Goal: Check status: Check status

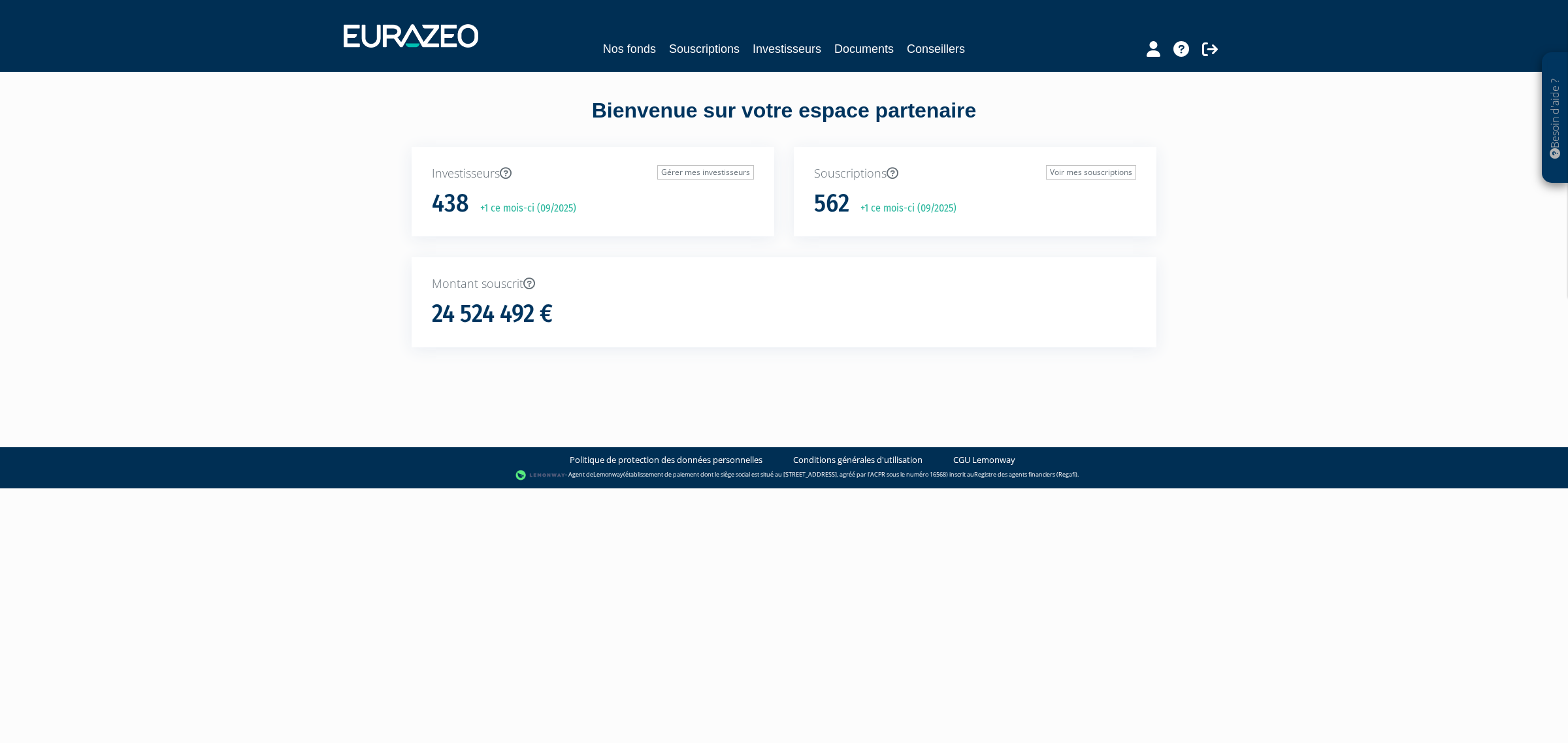
click at [755, 36] on div "Nos fonds Souscriptions Investisseurs Documents Conseillers" at bounding box center [784, 36] width 901 height 48
click at [769, 52] on link "Investisseurs" at bounding box center [787, 49] width 69 height 19
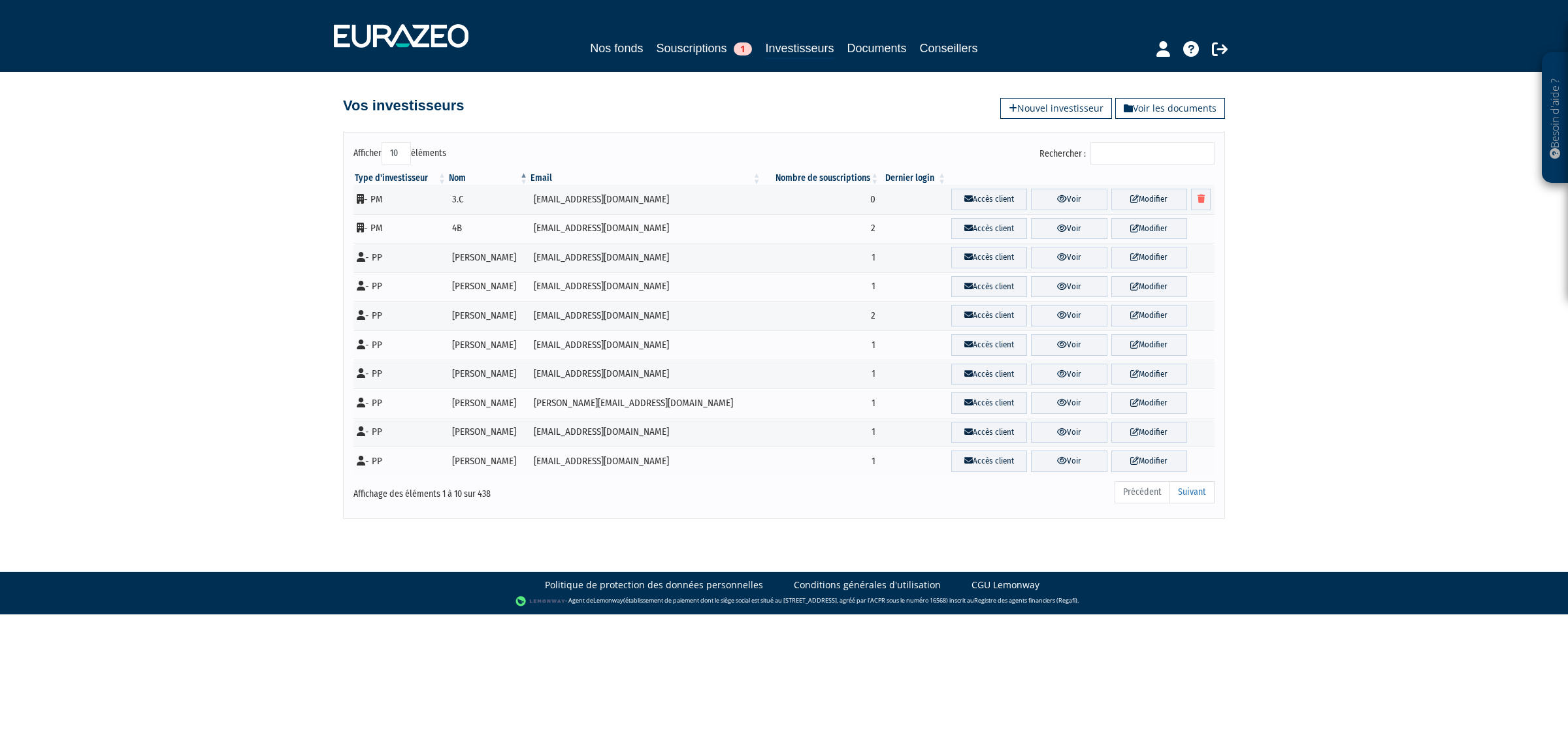
click at [1105, 152] on input "Rechercher :" at bounding box center [1152, 154] width 124 height 22
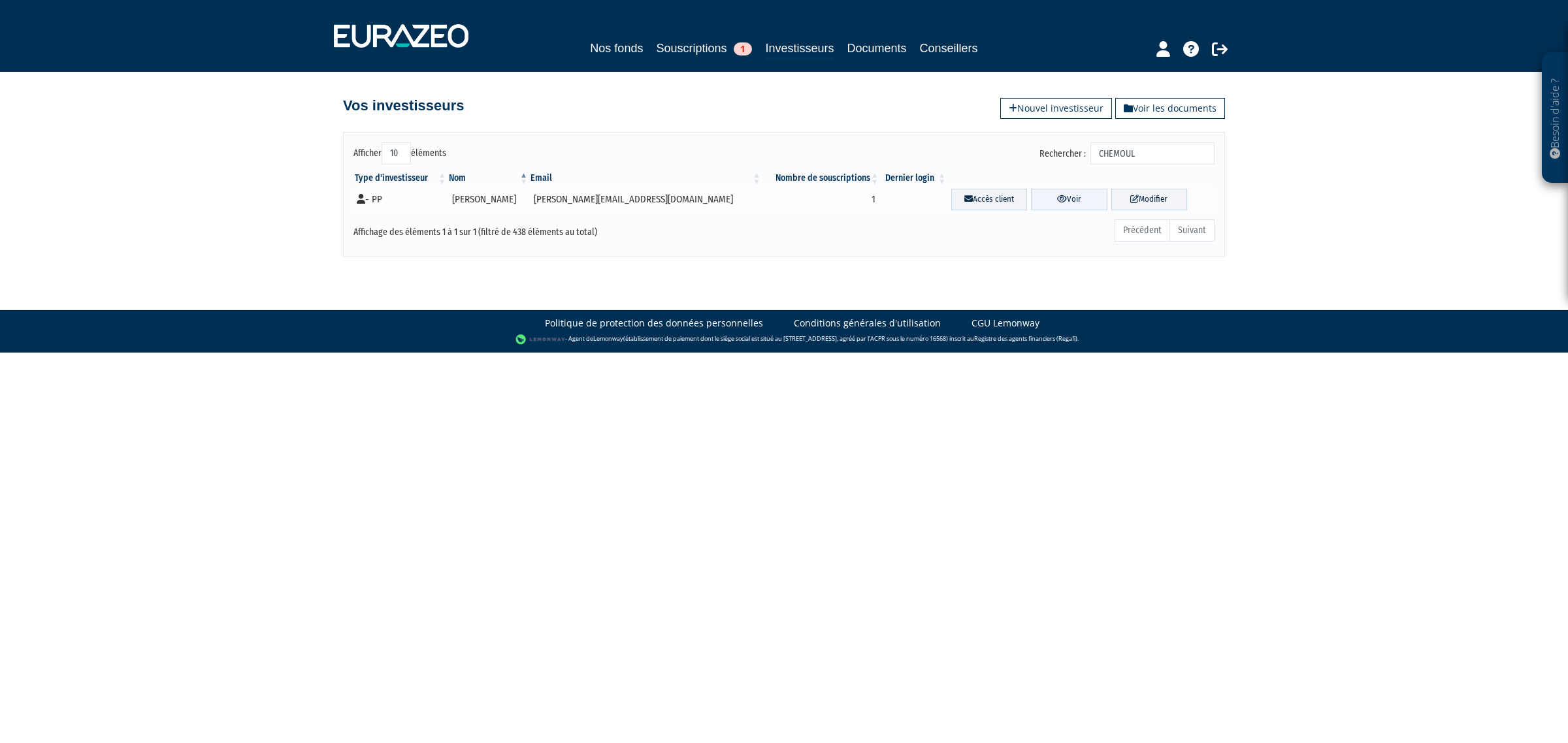
type input "CHEMOUL"
click at [1049, 191] on link "Voir" at bounding box center [1068, 199] width 75 height 21
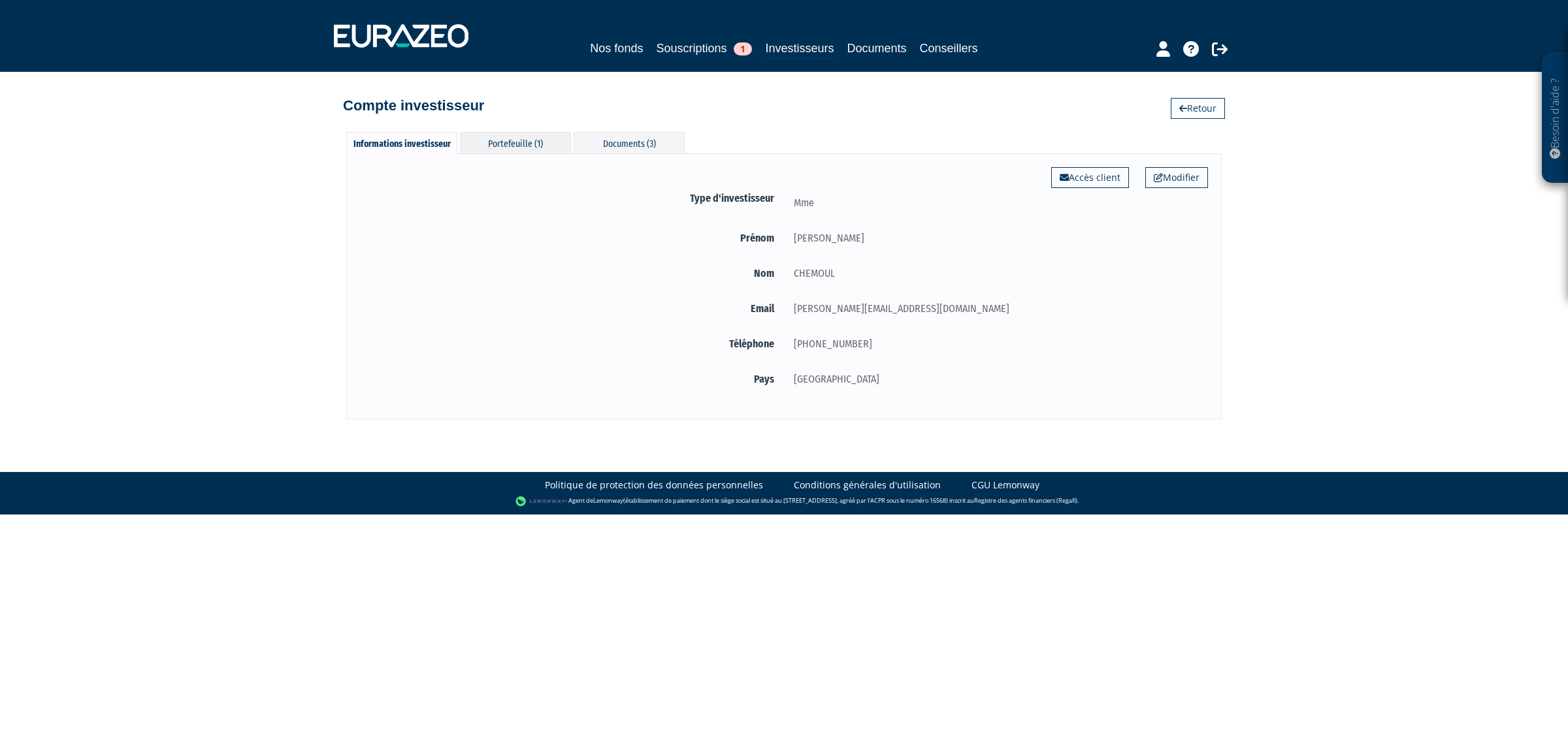
click at [535, 141] on div "Portefeuille (1)" at bounding box center [515, 142] width 111 height 21
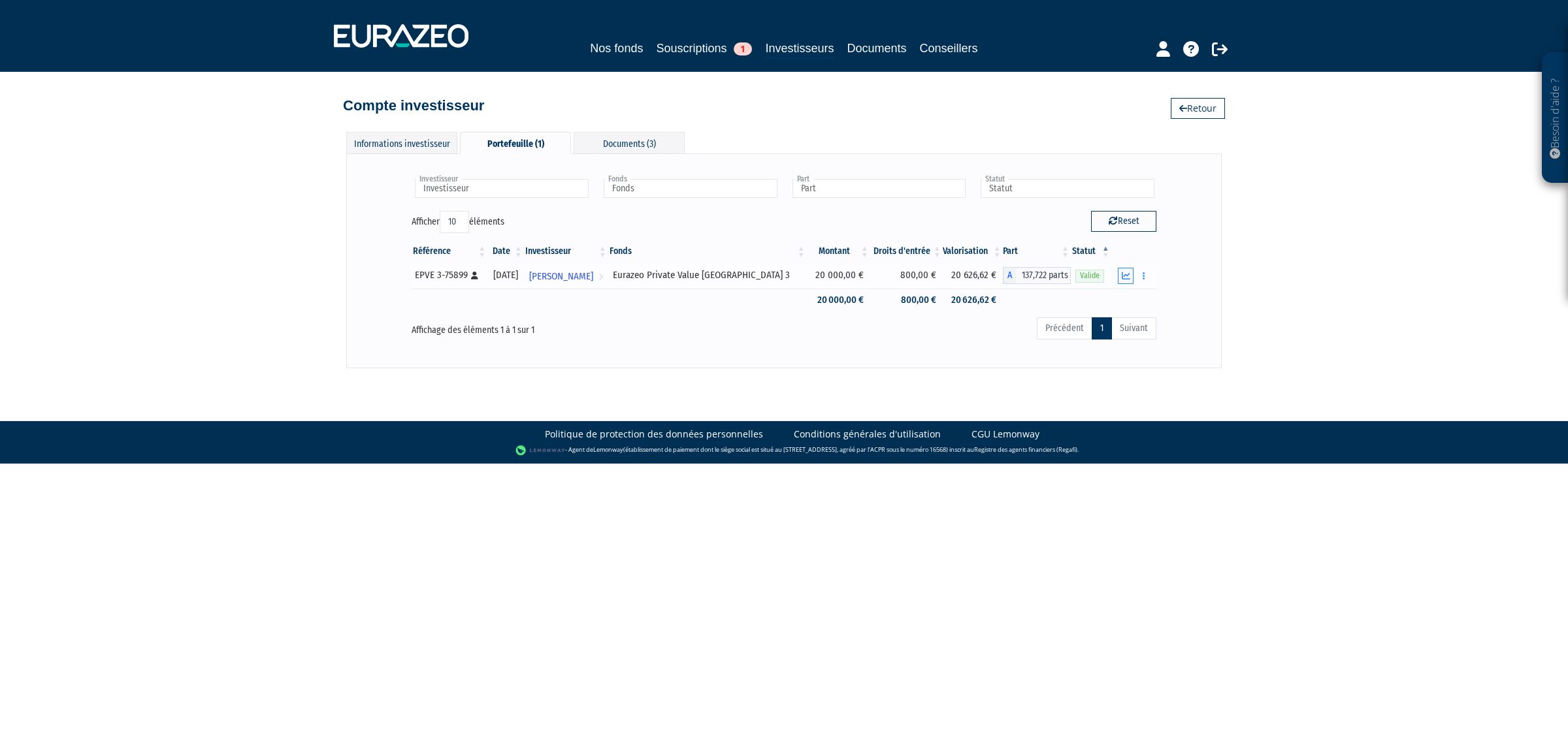
click at [1119, 273] on button "button" at bounding box center [1125, 276] width 16 height 16
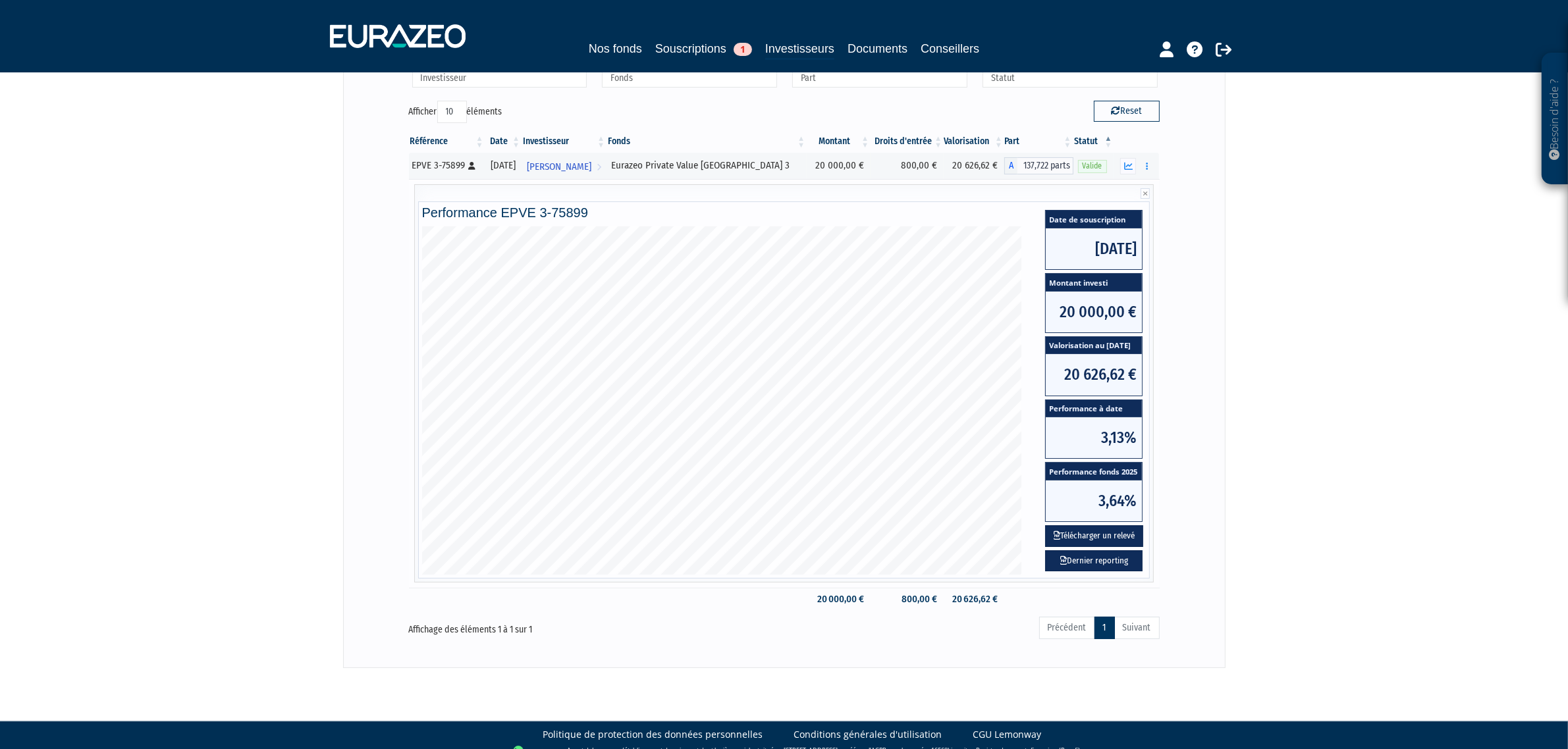
scroll to position [129, 0]
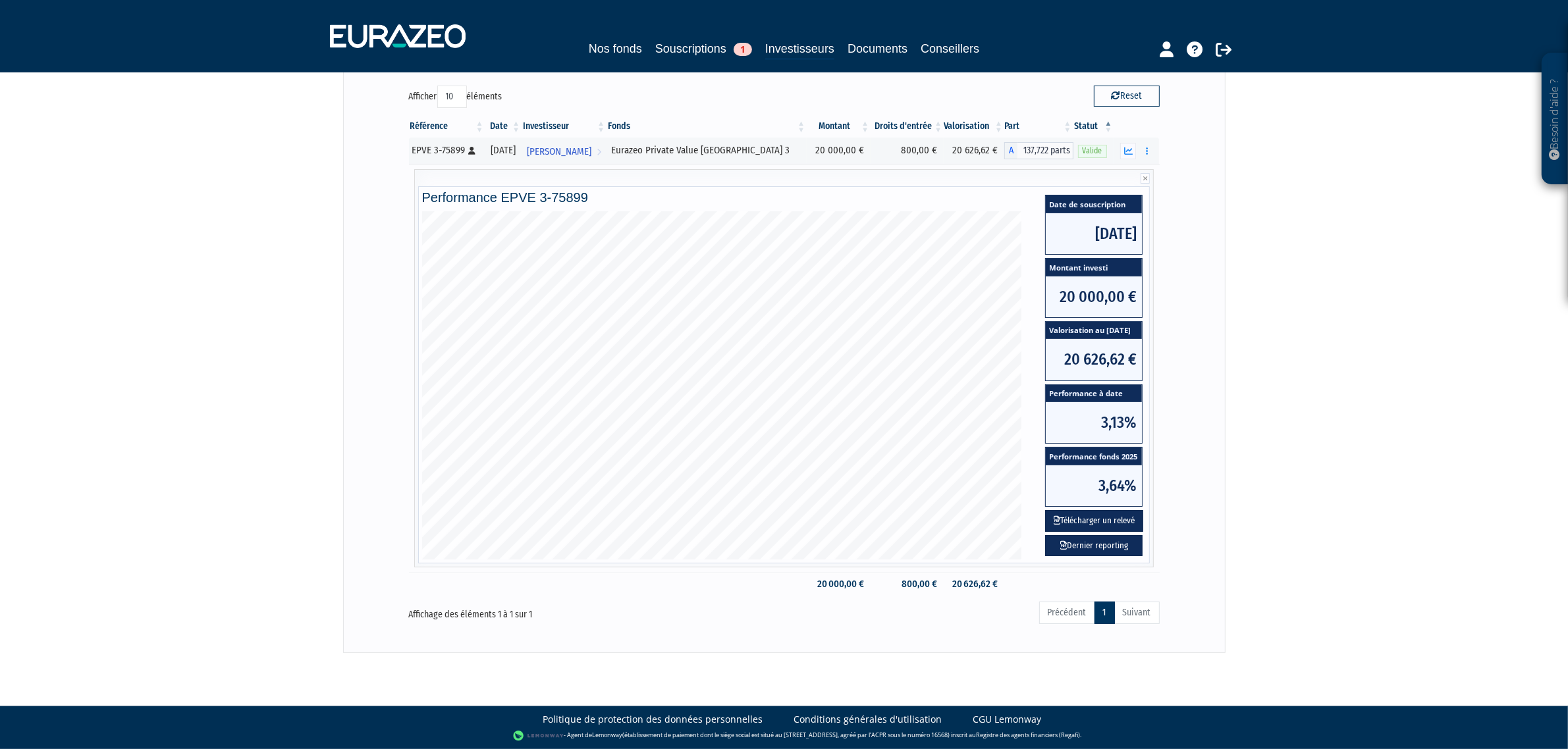
click at [1383, 486] on div "Besoin d'aide ? × J'ai besoin d'aide Si vous avez une question à propos du fonc…" at bounding box center [784, 263] width 1568 height 780
drag, startPoint x: 1275, startPoint y: 484, endPoint x: 1269, endPoint y: 483, distance: 6.1
click at [1275, 484] on div "Besoin d'aide ? × J'ai besoin d'aide Si vous avez une question à propos du fonc…" at bounding box center [784, 263] width 1568 height 780
click at [1032, 304] on div "Date de souscription [DATE] Montant investi 20 000,00 € Valorisation au [DATE] …" at bounding box center [1094, 386] width 124 height 349
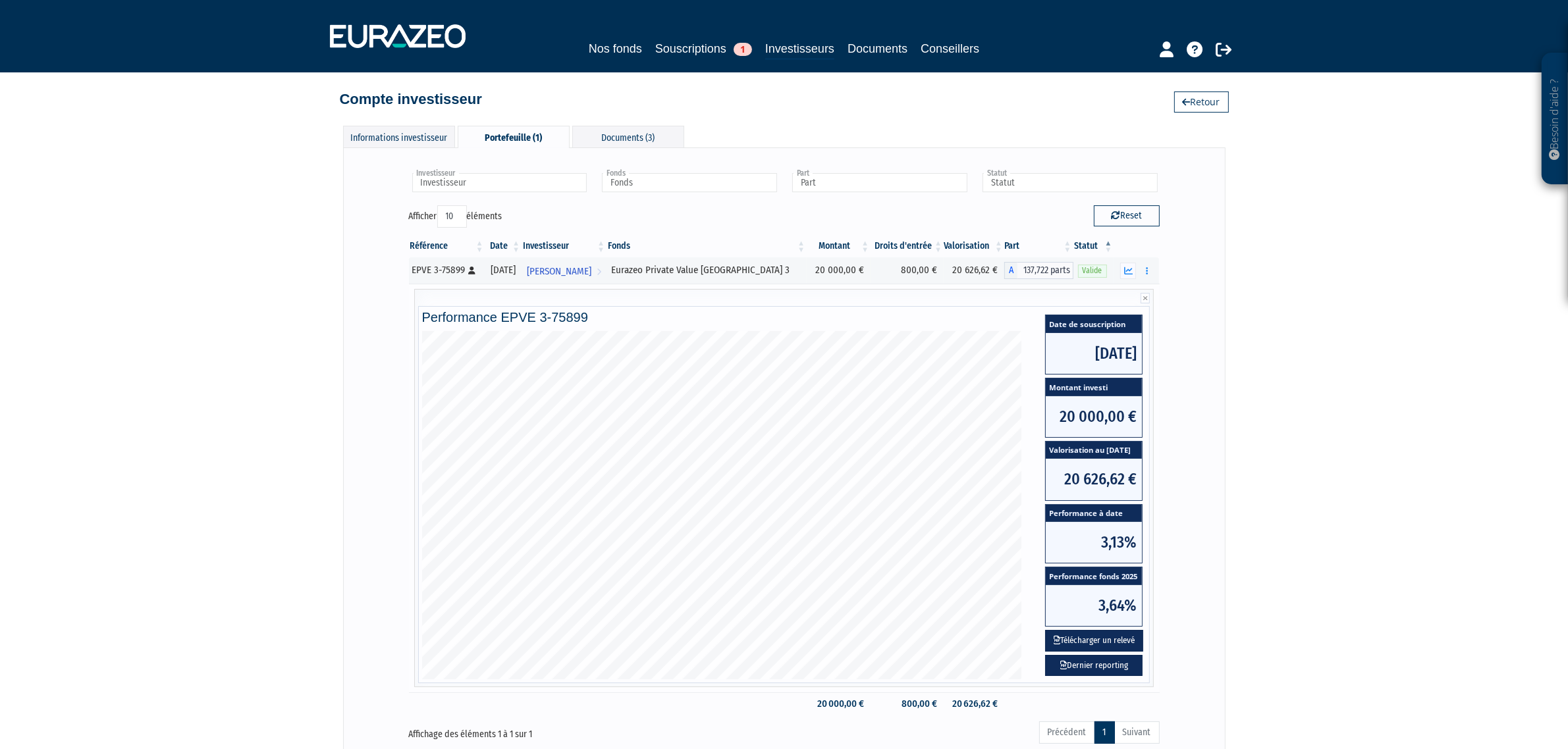
scroll to position [0, 0]
